Goal: Transaction & Acquisition: Download file/media

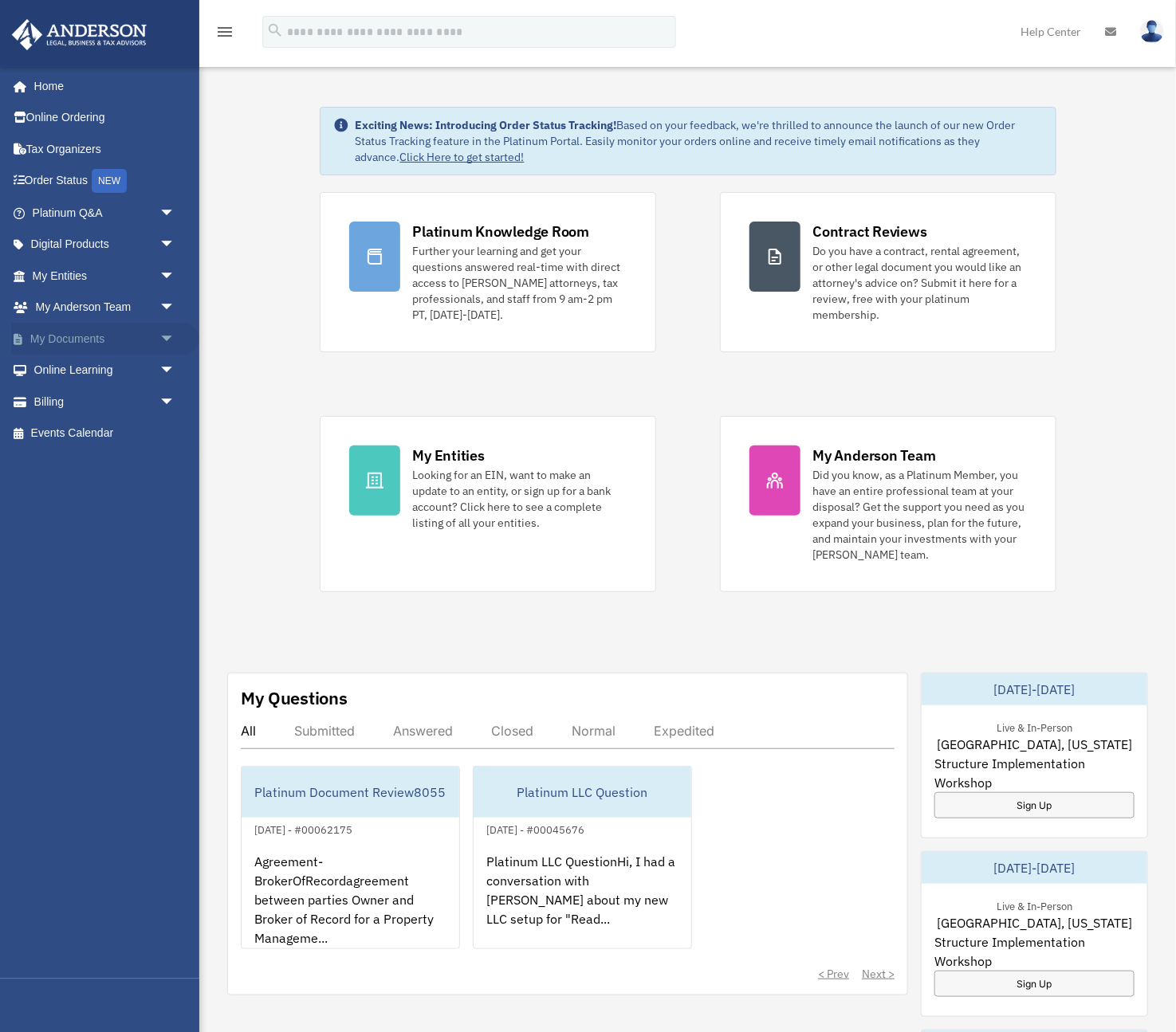
click at [89, 335] on link "My Documents arrow_drop_down" at bounding box center [105, 339] width 189 height 32
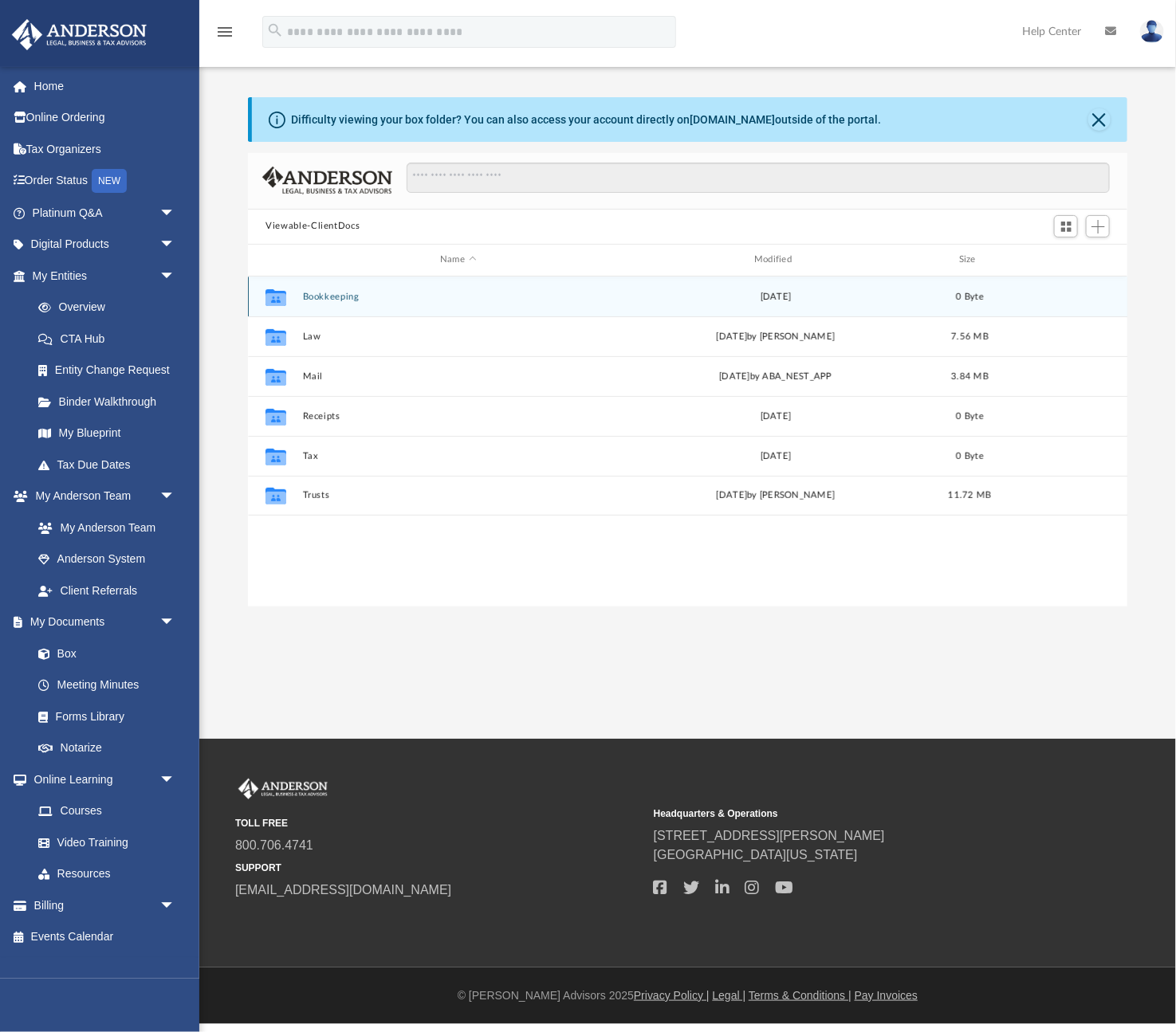
scroll to position [362, 880]
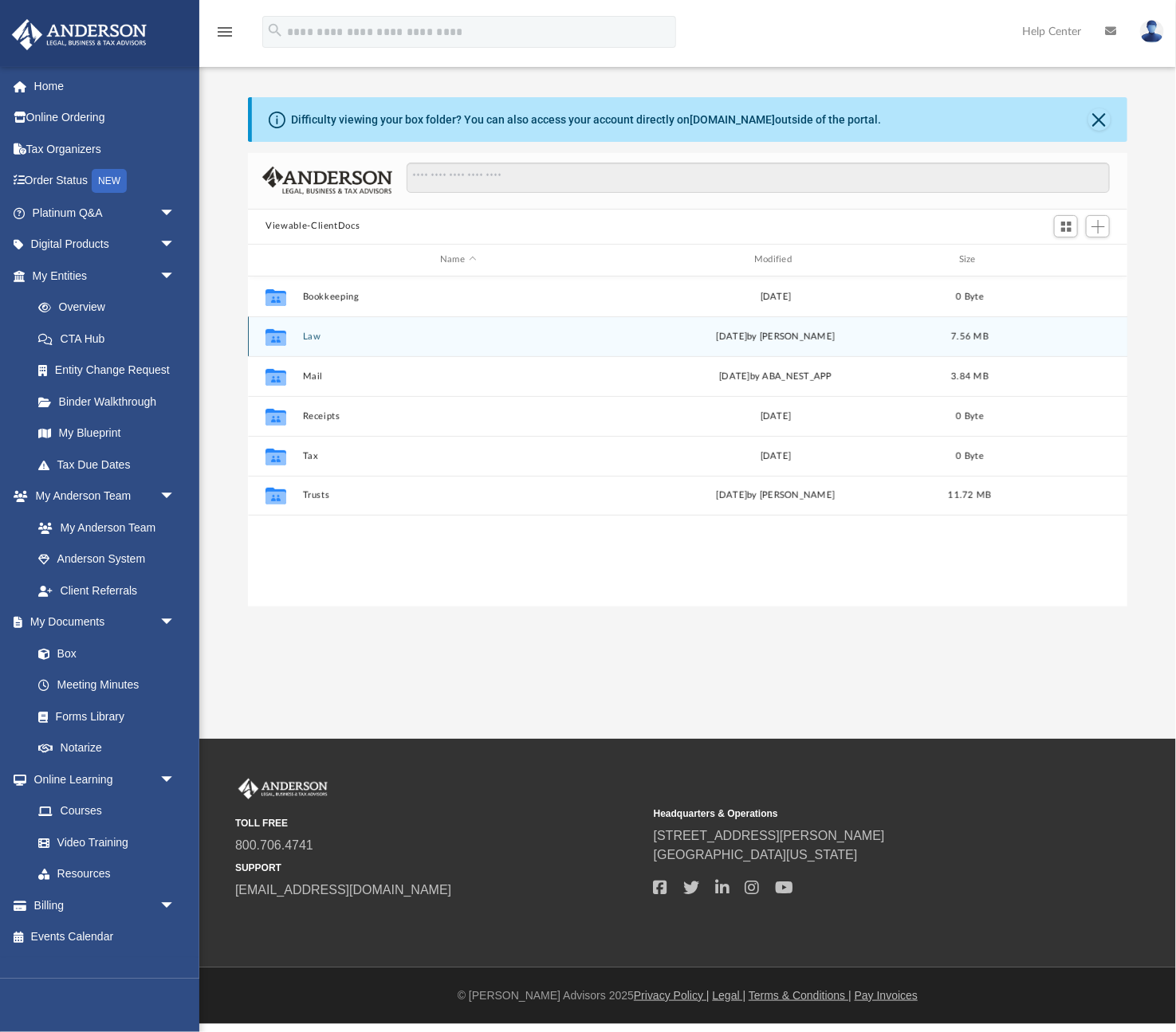
click at [319, 340] on button "Law" at bounding box center [458, 335] width 311 height 11
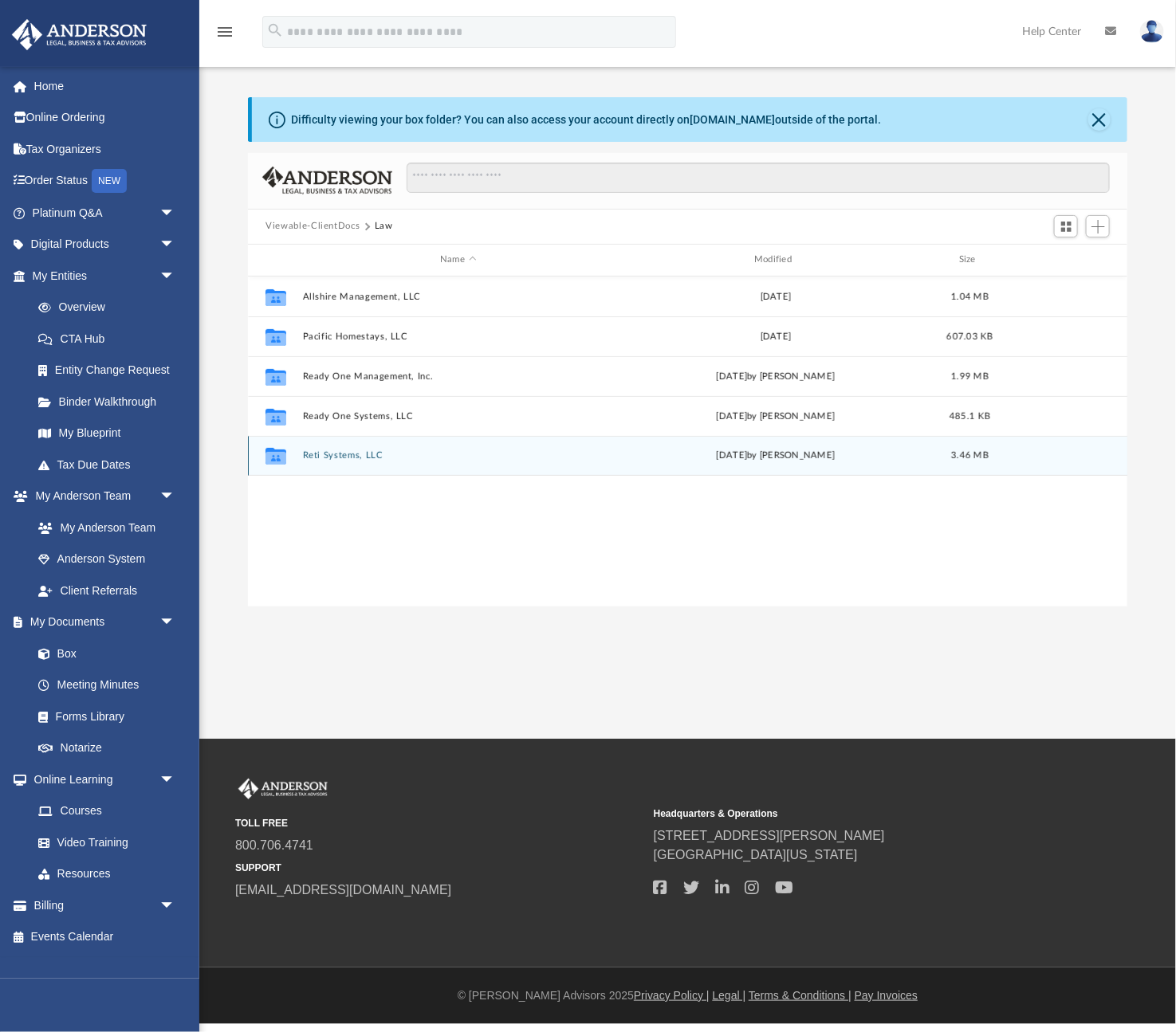
click at [351, 448] on div "Collaborated Folder Reti Systems, LLC Wed Jul 30 2025 by Alfredo Cicena 3.46 MB" at bounding box center [688, 455] width 880 height 40
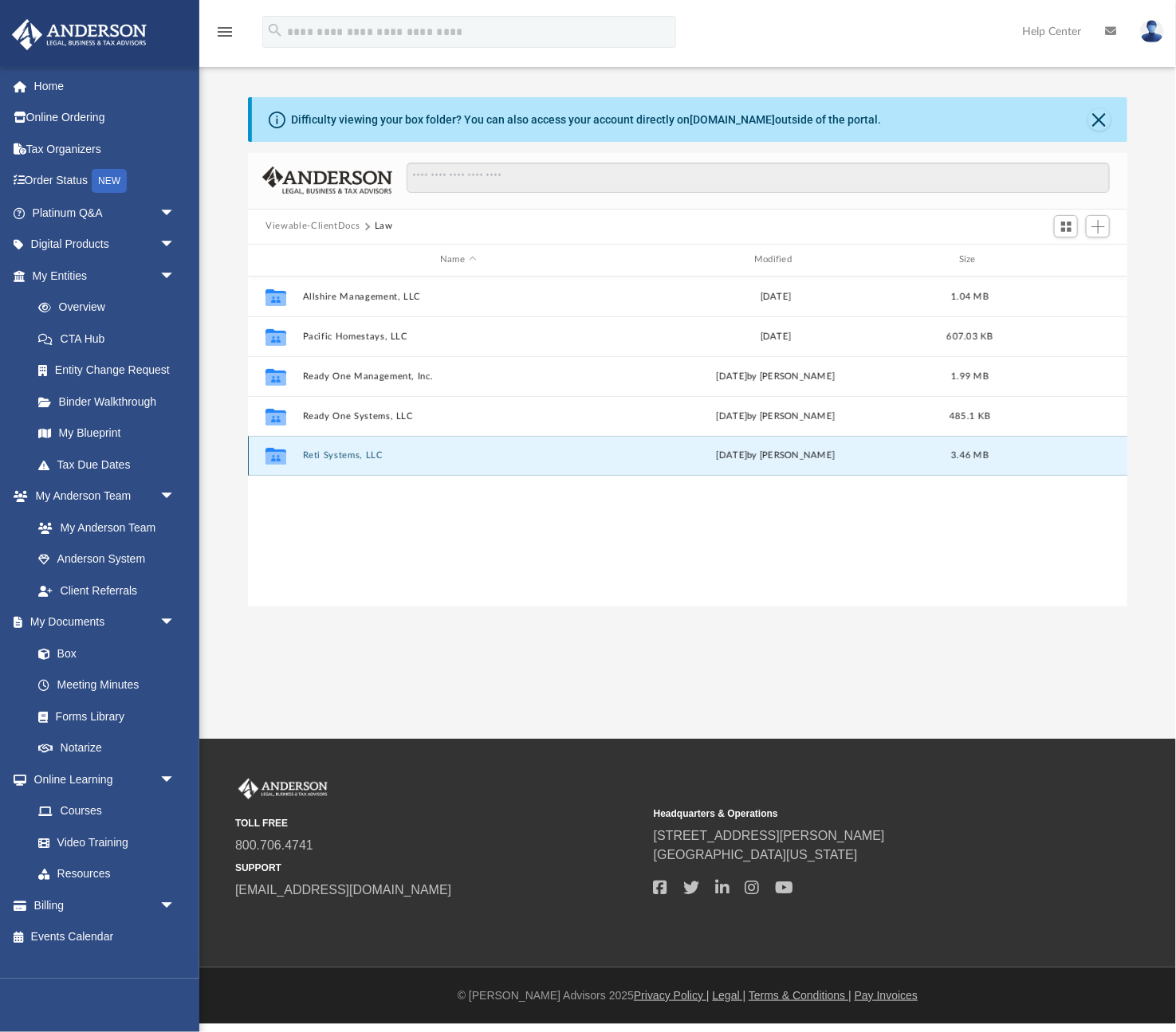
click at [350, 454] on button "Reti Systems, LLC" at bounding box center [458, 455] width 311 height 11
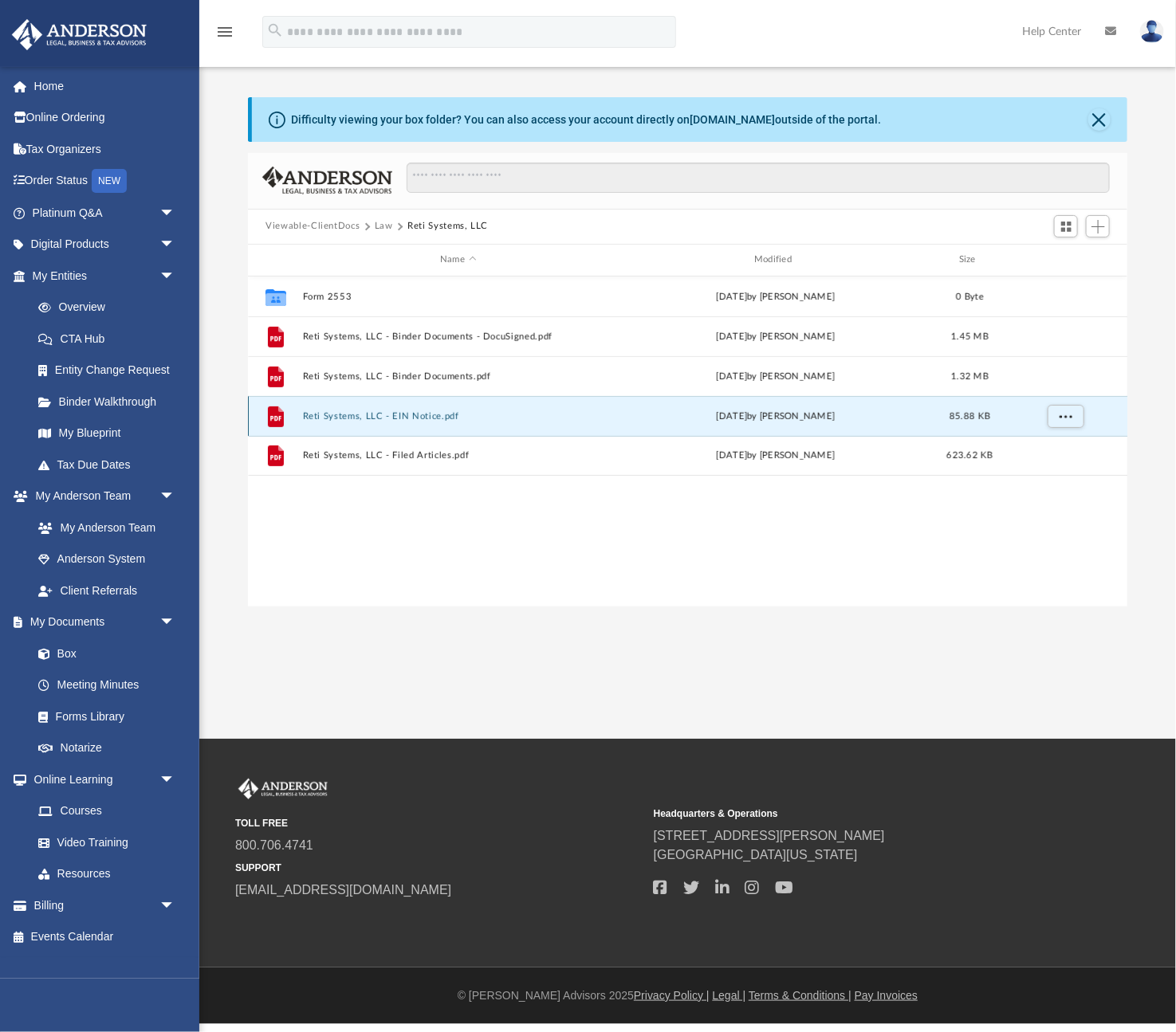
click at [395, 417] on button "Reti Systems, LLC - EIN Notice.pdf" at bounding box center [458, 415] width 311 height 11
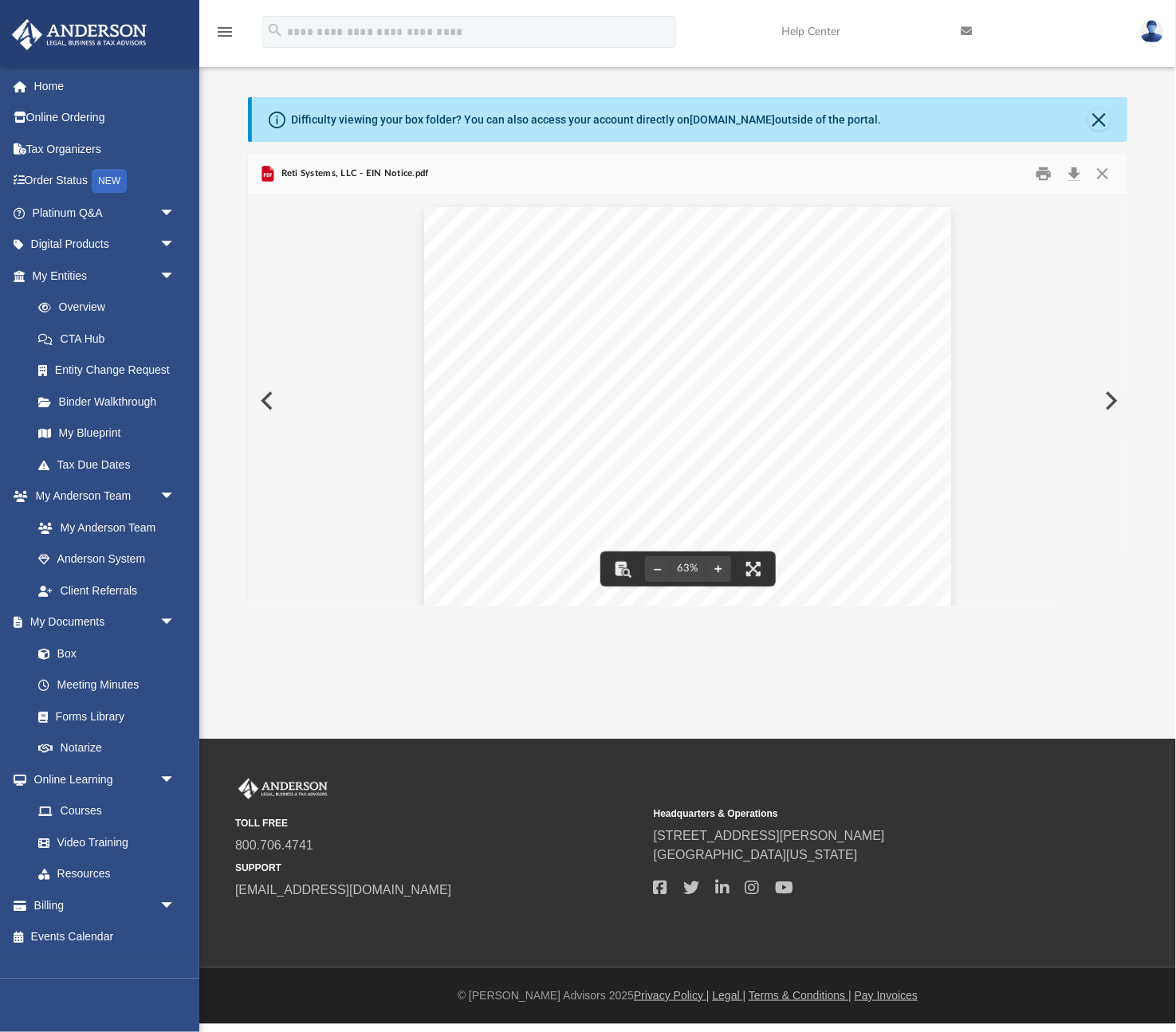
click at [277, 405] on button "Preview" at bounding box center [265, 401] width 35 height 45
